Goal: Transaction & Acquisition: Purchase product/service

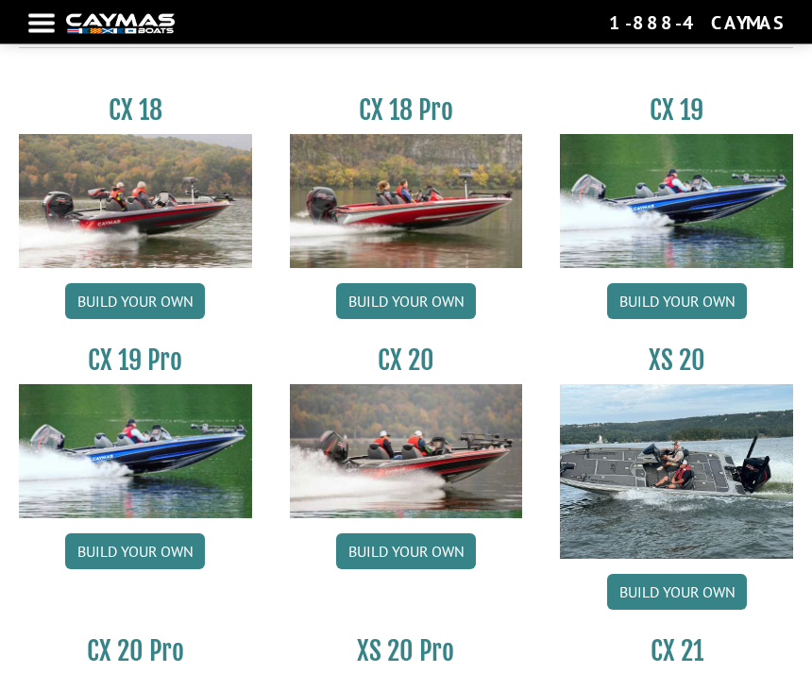
scroll to position [1451, 0]
click at [404, 301] on link "Build your own" at bounding box center [406, 301] width 140 height 36
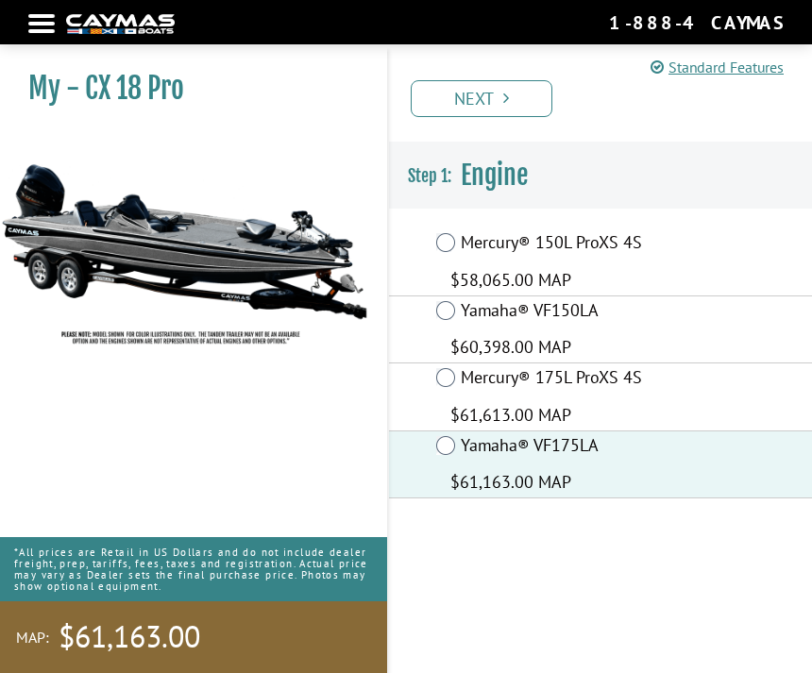
click at [492, 100] on link "Next" at bounding box center [482, 98] width 142 height 37
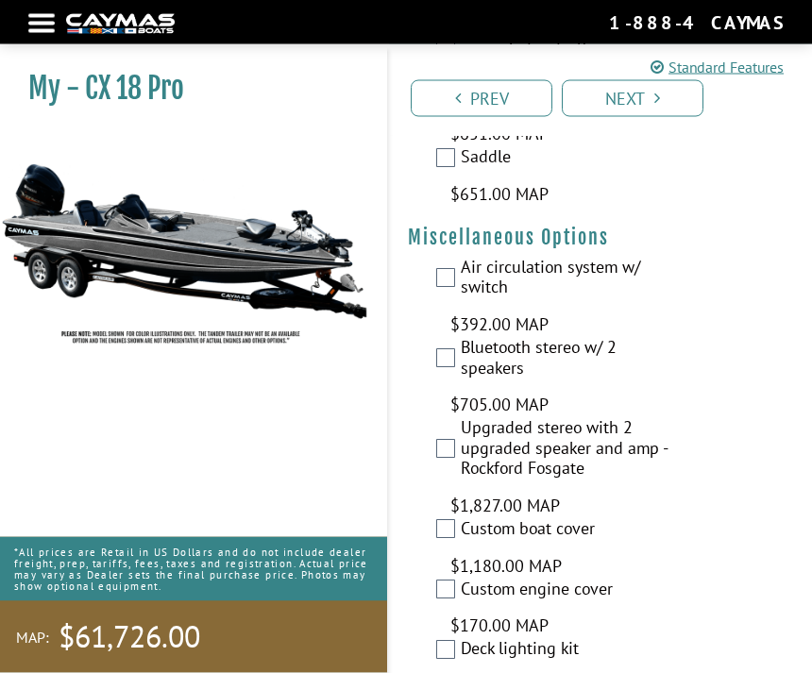
scroll to position [2965, 0]
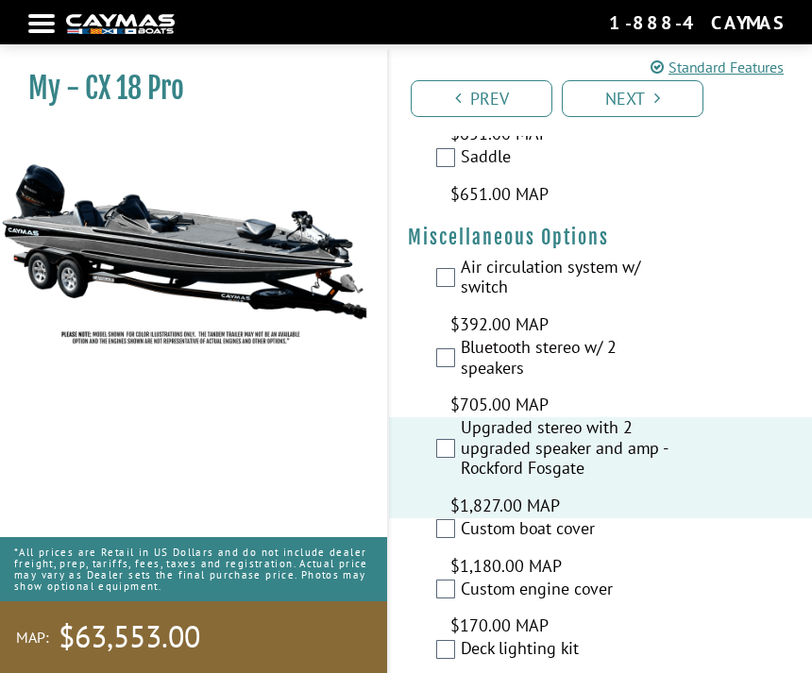
click at [466, 518] on label "Custom boat cover" at bounding box center [565, 530] width 209 height 25
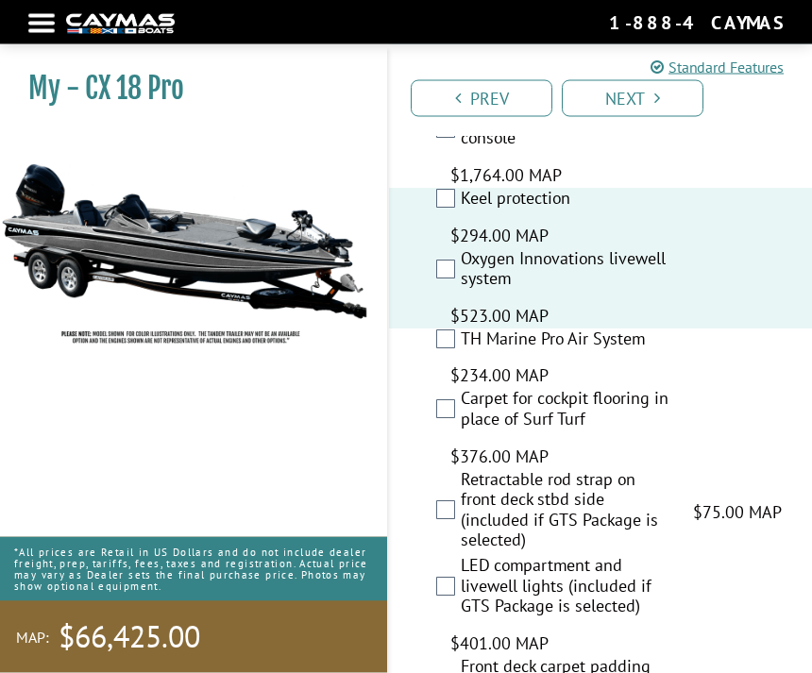
scroll to position [3556, 0]
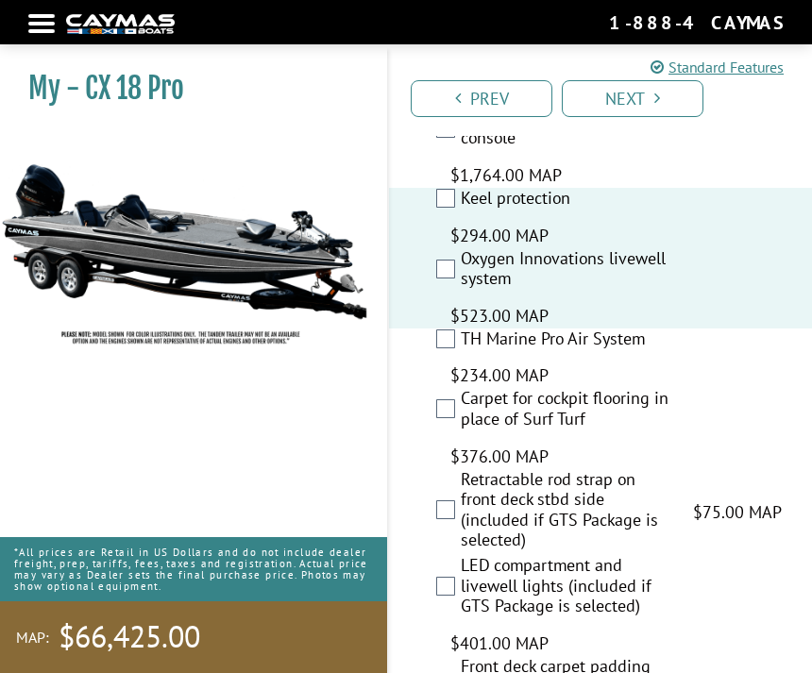
click at [461, 328] on label "TH Marine Pro Air System" at bounding box center [565, 340] width 209 height 25
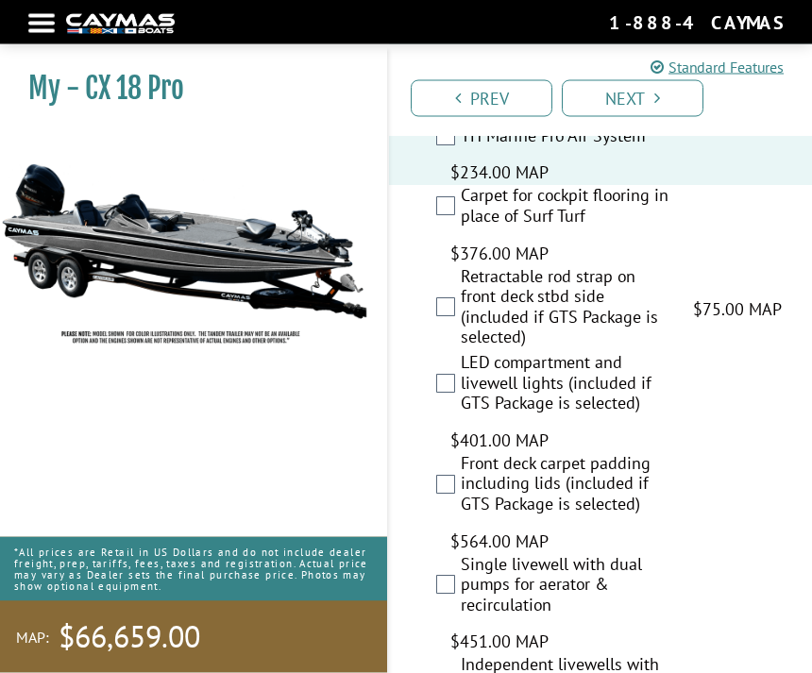
scroll to position [3761, 0]
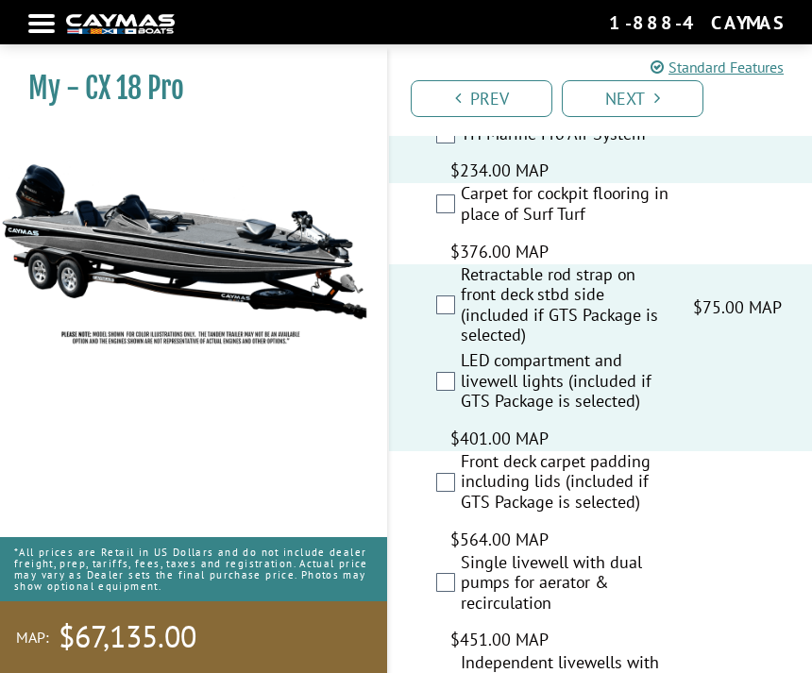
click at [457, 451] on div "Front deck carpet padding including lids (included if GTS Package is selected) …" at bounding box center [600, 501] width 423 height 101
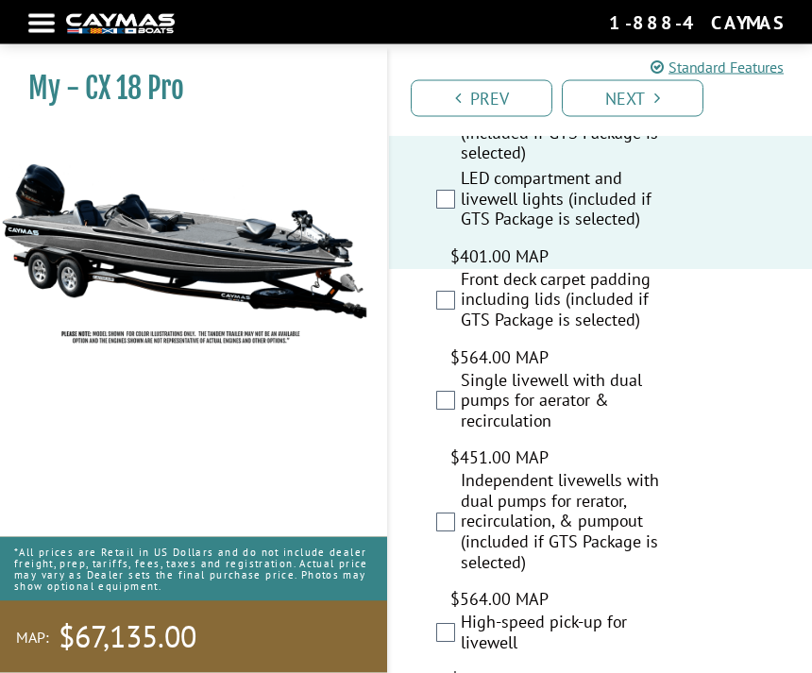
scroll to position [3943, 0]
click at [461, 470] on label "Independent livewells with dual pumps for rerator, recirculation, & pumpout (in…" at bounding box center [565, 523] width 209 height 107
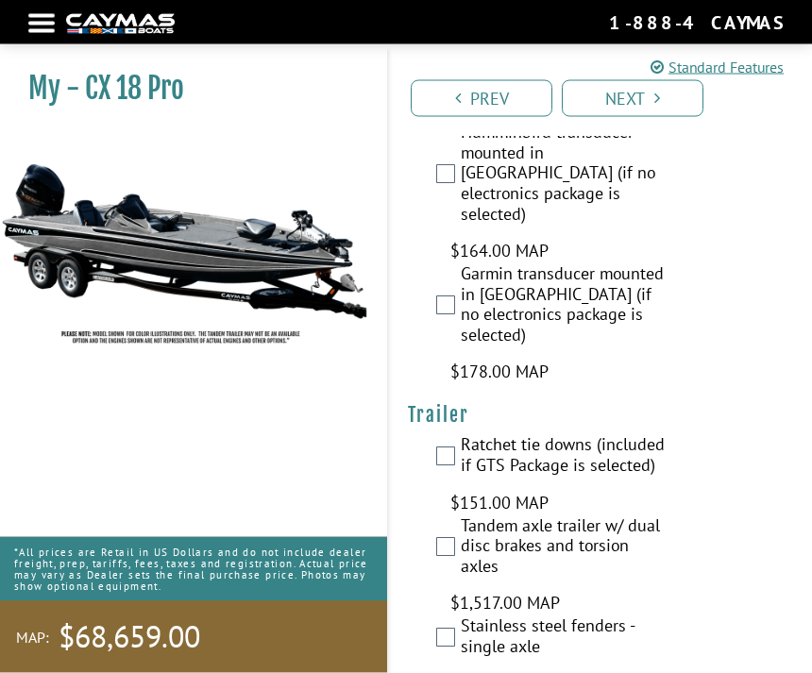
scroll to position [5121, 0]
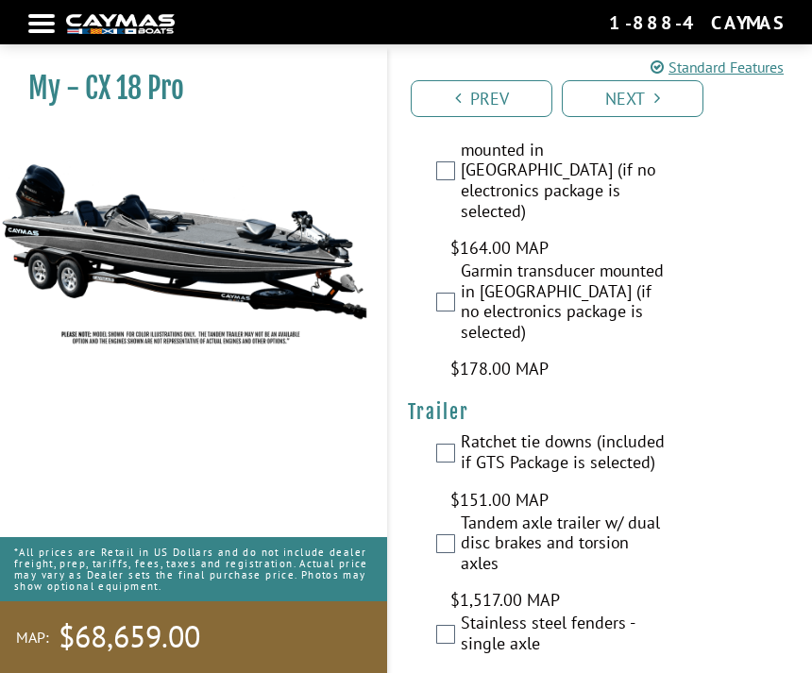
click at [461, 431] on label "Ratchet tie downs (included if GTS Package is selected)" at bounding box center [565, 453] width 209 height 45
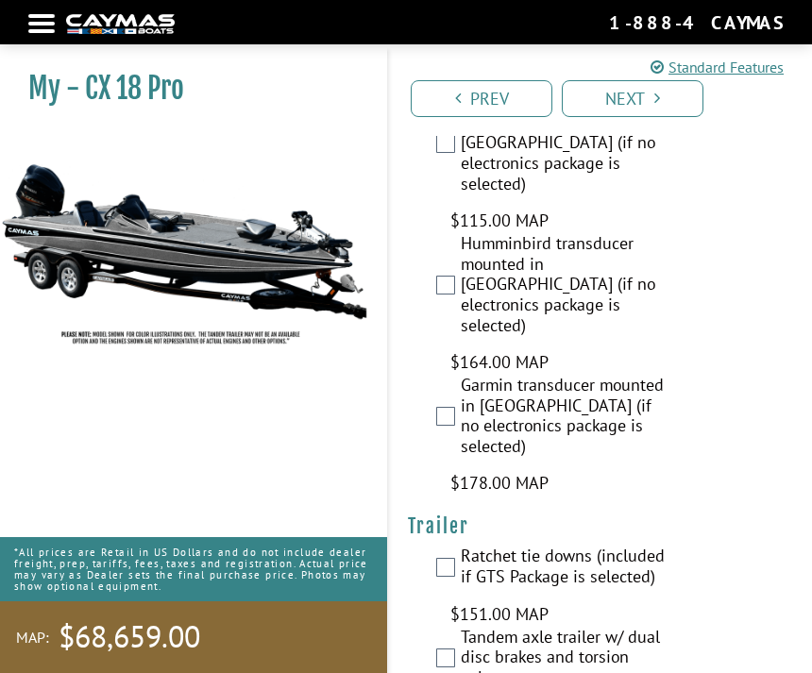
scroll to position [4994, 0]
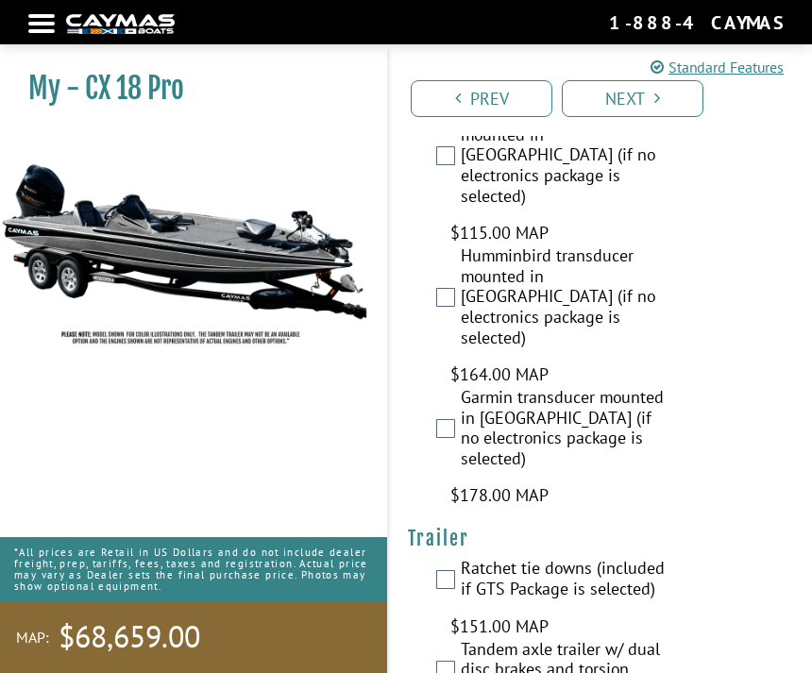
click at [632, 87] on link "Next" at bounding box center [633, 98] width 142 height 37
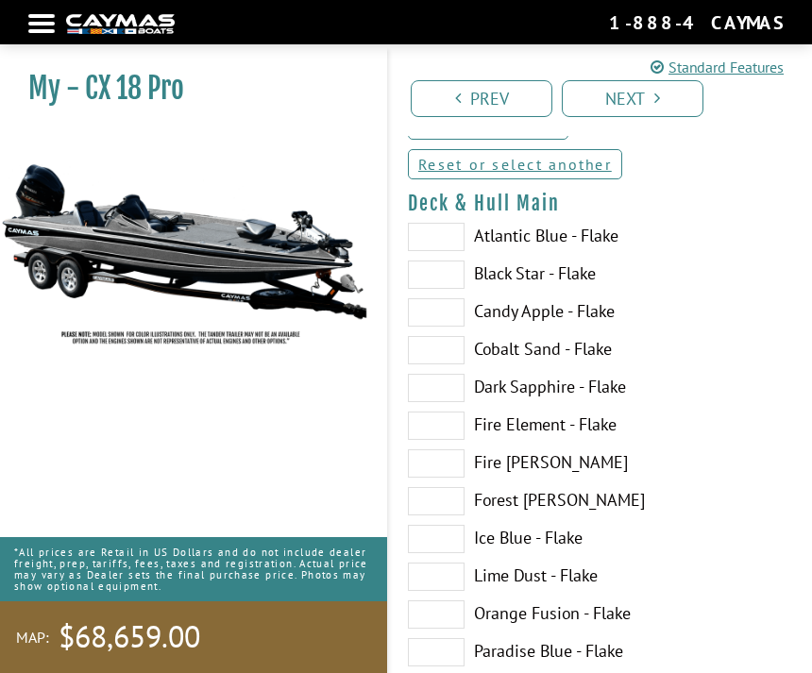
scroll to position [158, 0]
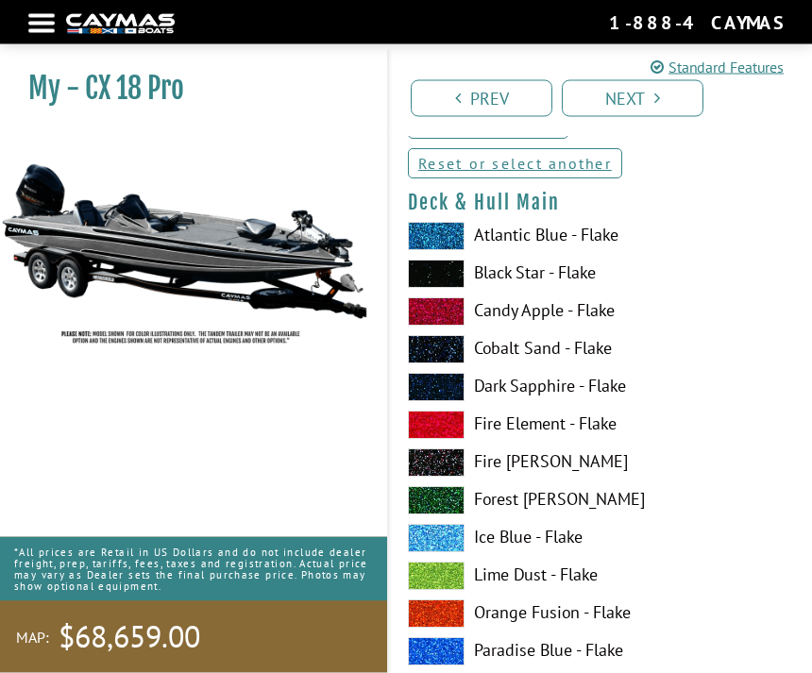
click at [435, 233] on span at bounding box center [436, 237] width 57 height 28
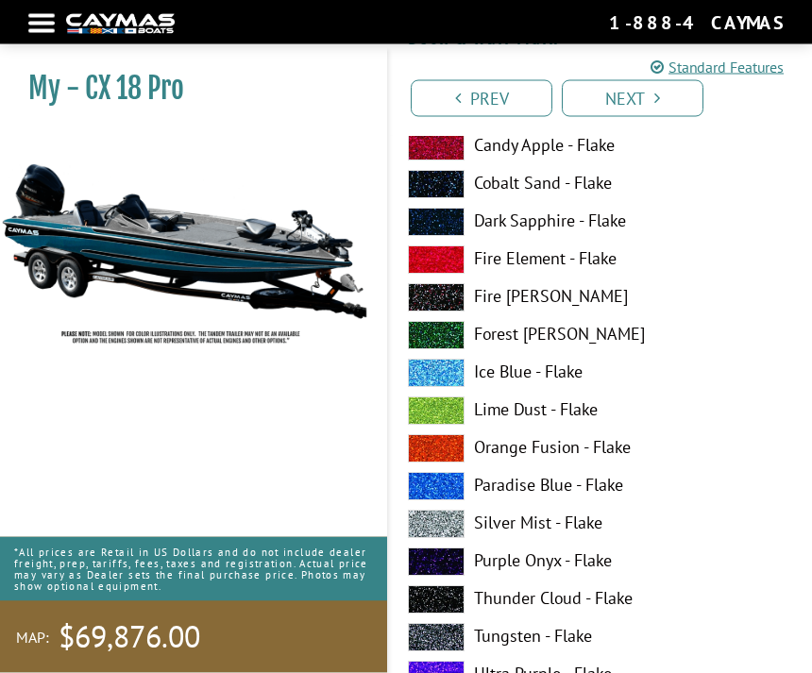
scroll to position [324, 0]
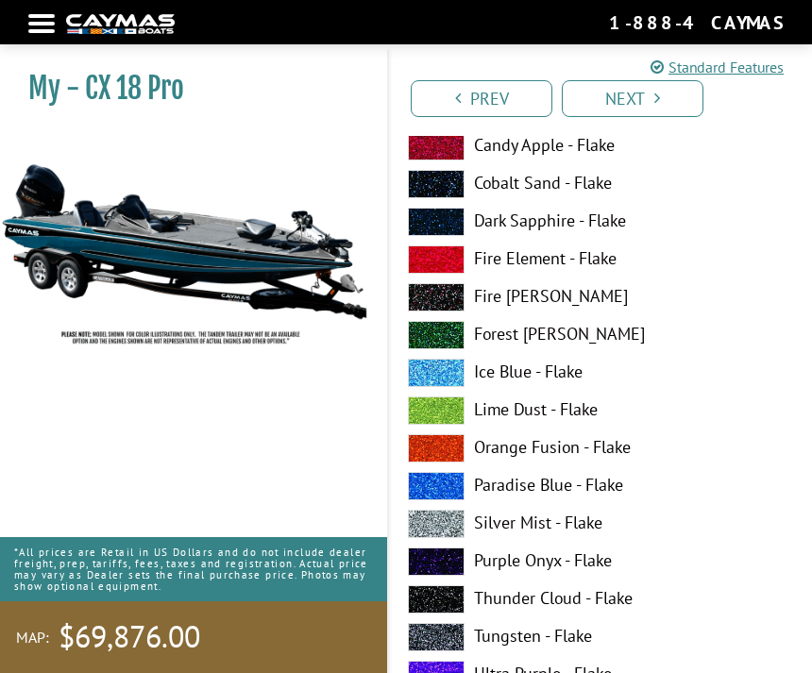
click at [657, 77] on link "Standard Features" at bounding box center [716, 67] width 133 height 23
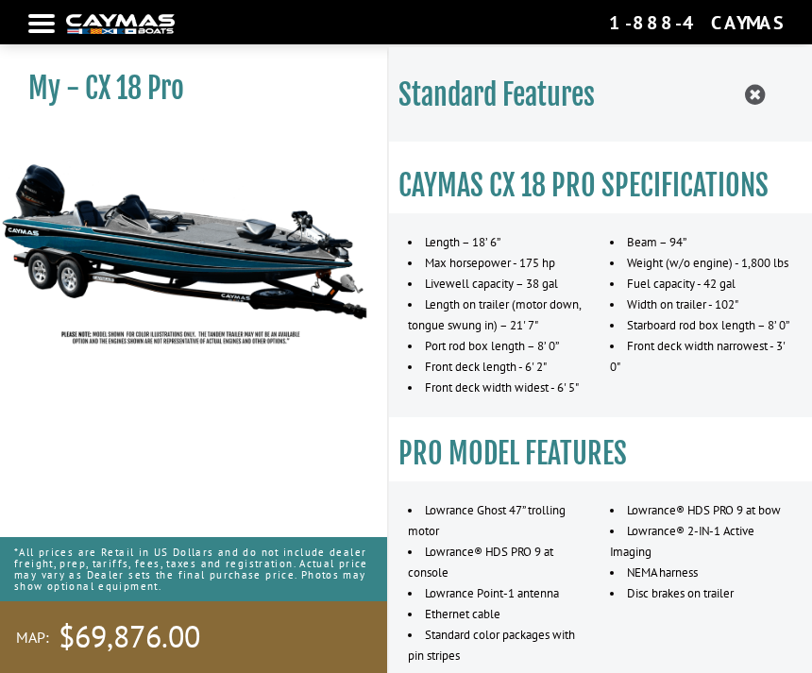
scroll to position [0, 0]
click at [120, 81] on h1 "My - CX 18 Pro" at bounding box center [183, 88] width 311 height 35
click at [756, 90] on icon at bounding box center [755, 95] width 20 height 24
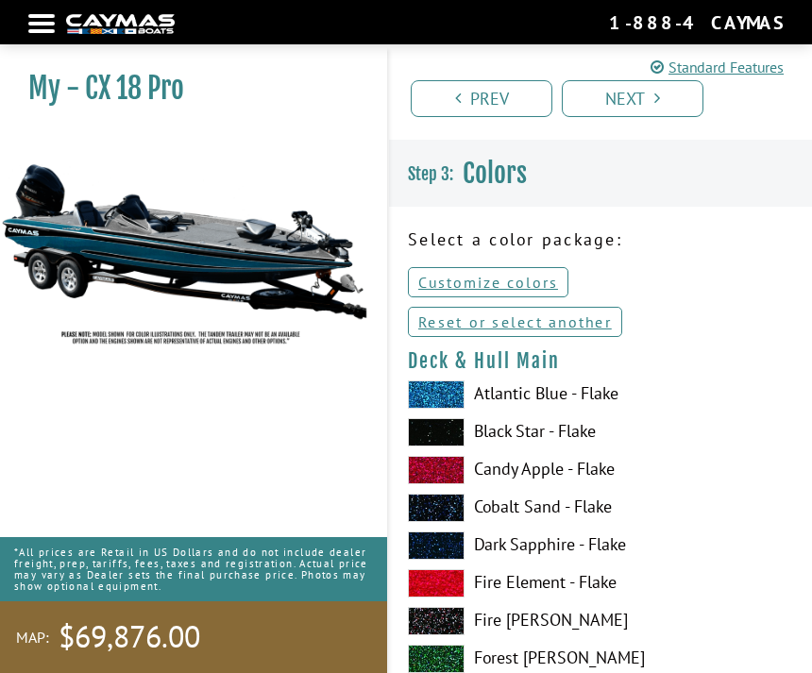
click at [487, 88] on link "Prev" at bounding box center [482, 98] width 142 height 37
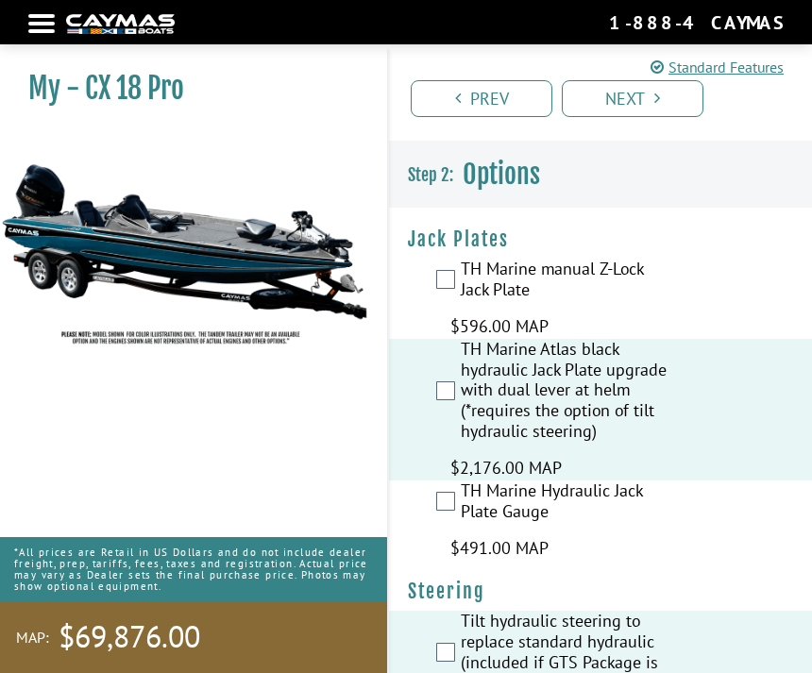
click at [481, 95] on link "Prev" at bounding box center [482, 98] width 142 height 37
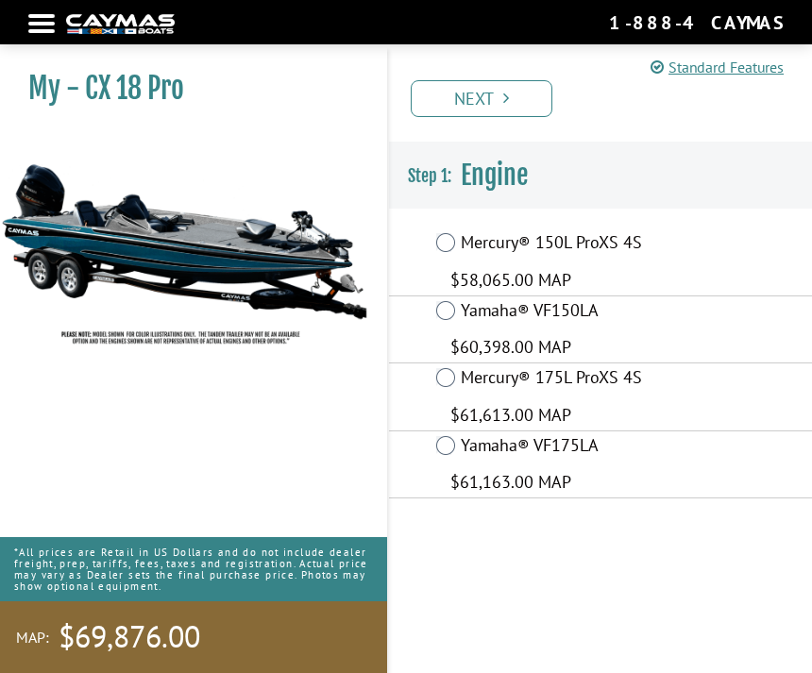
click at [480, 91] on link "Next" at bounding box center [482, 98] width 142 height 37
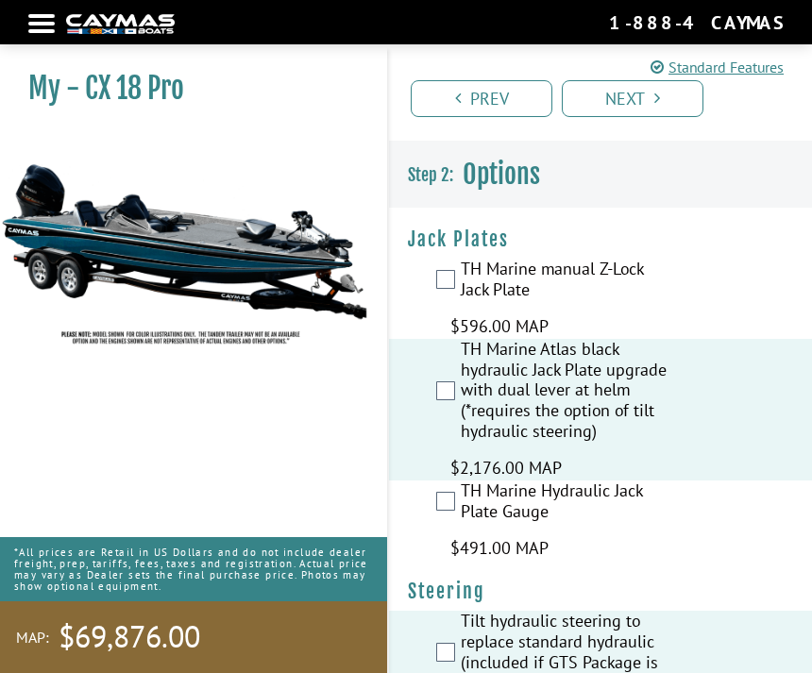
click at [485, 99] on link "Prev" at bounding box center [482, 98] width 142 height 37
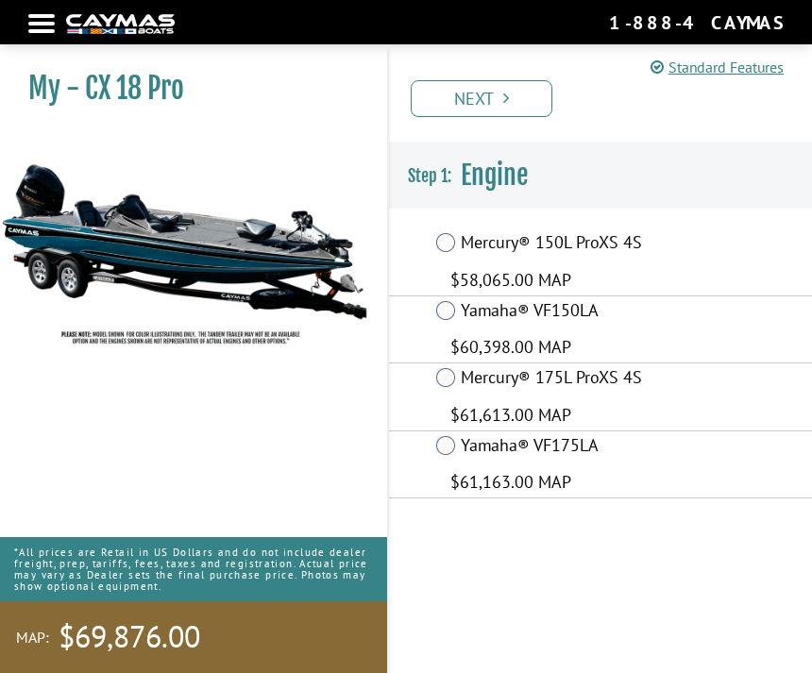
click at [48, 25] on div at bounding box center [41, 24] width 26 height 4
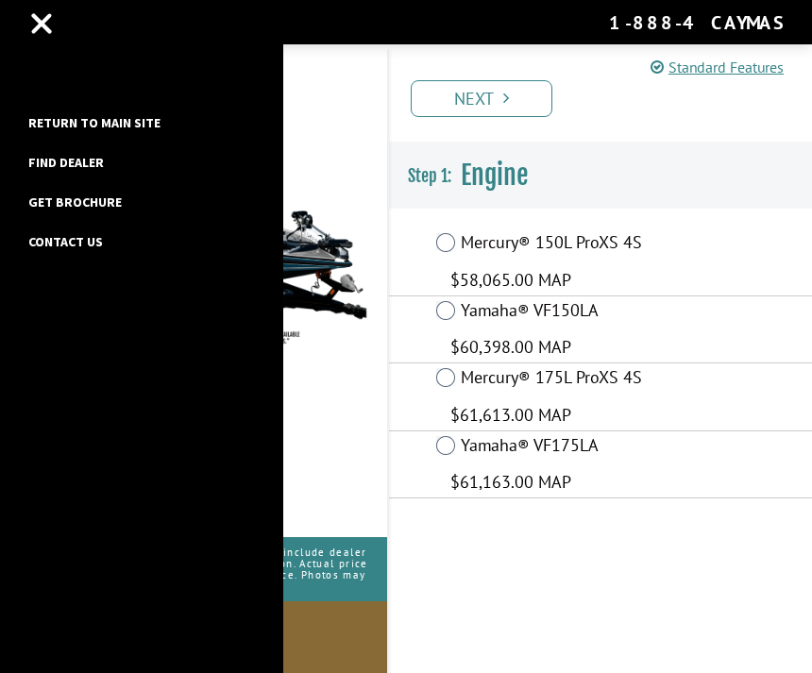
click at [91, 128] on link "Return to main site" at bounding box center [94, 122] width 151 height 25
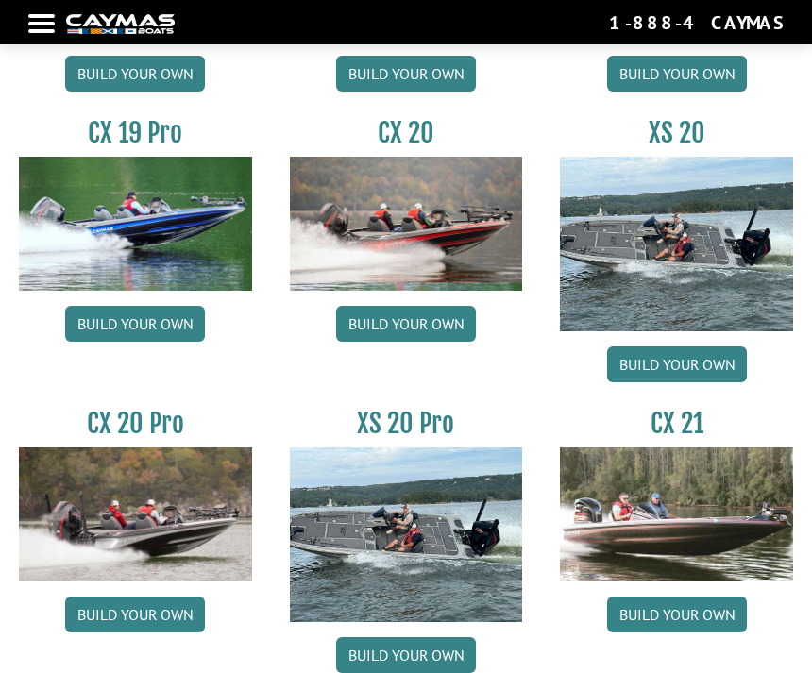
scroll to position [1685, 0]
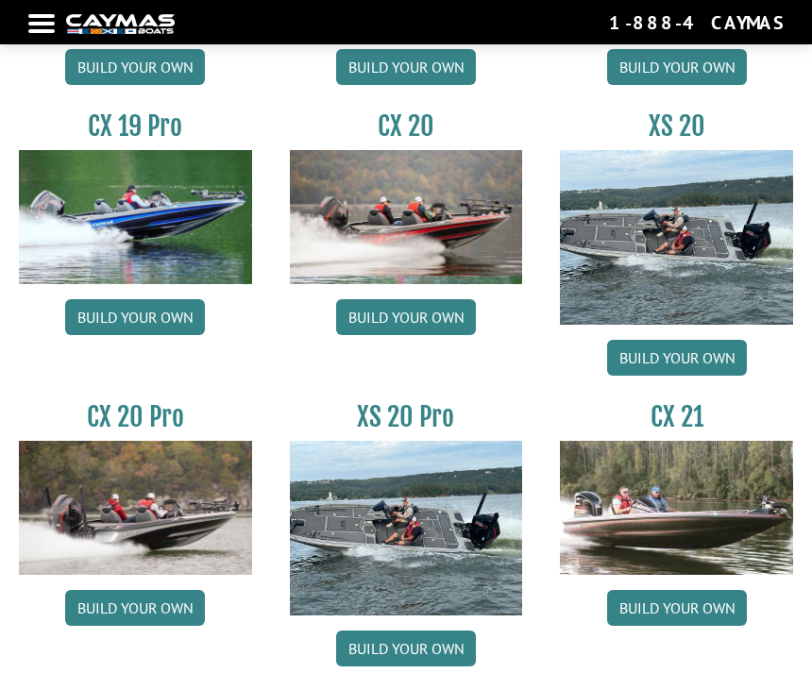
click at [409, 329] on link "Build your own" at bounding box center [406, 317] width 140 height 36
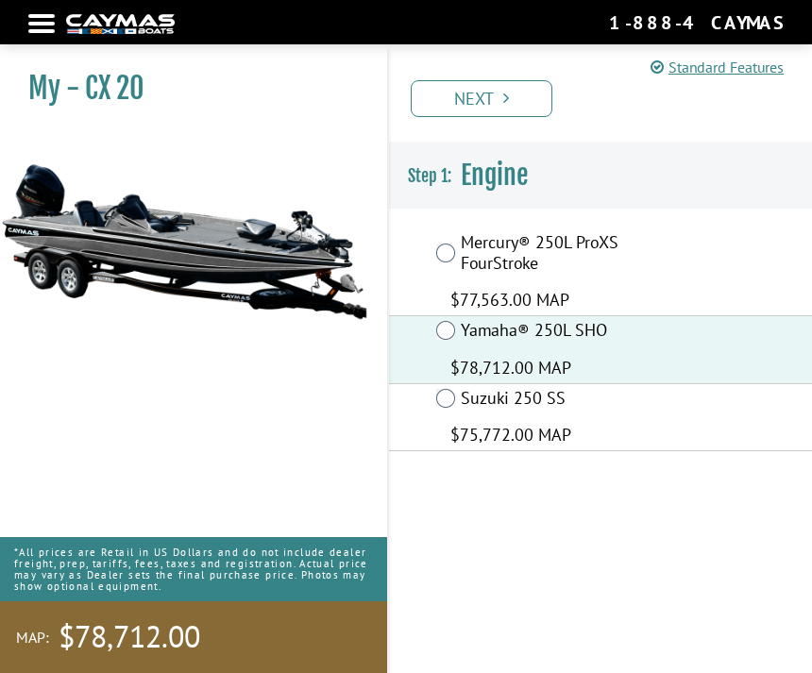
scroll to position [60, 0]
click at [480, 107] on link "Next" at bounding box center [482, 98] width 142 height 37
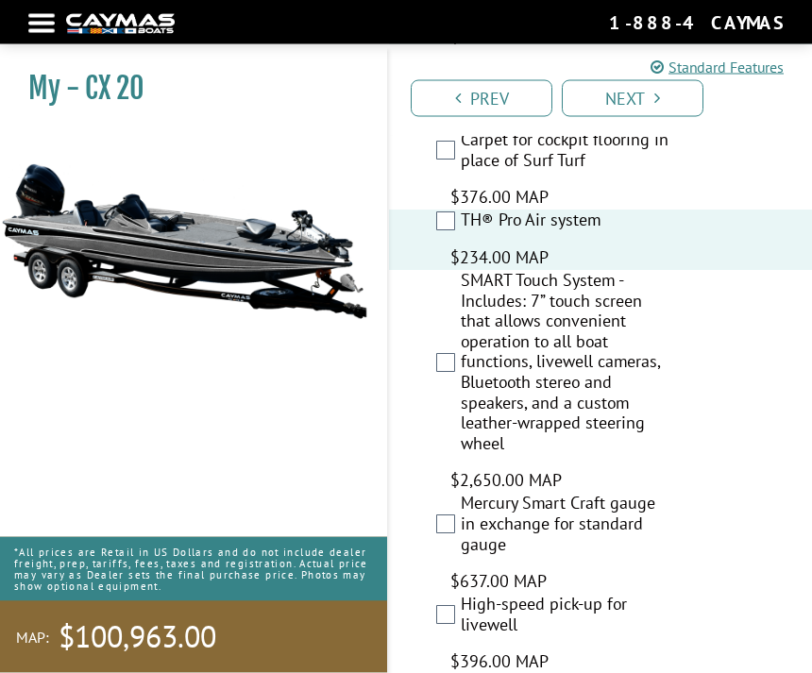
scroll to position [4887, 0]
click at [447, 270] on div "SMART Touch System - Includes: 7” touch screen that allows convenient operation…" at bounding box center [600, 381] width 423 height 223
